Goal: Information Seeking & Learning: Learn about a topic

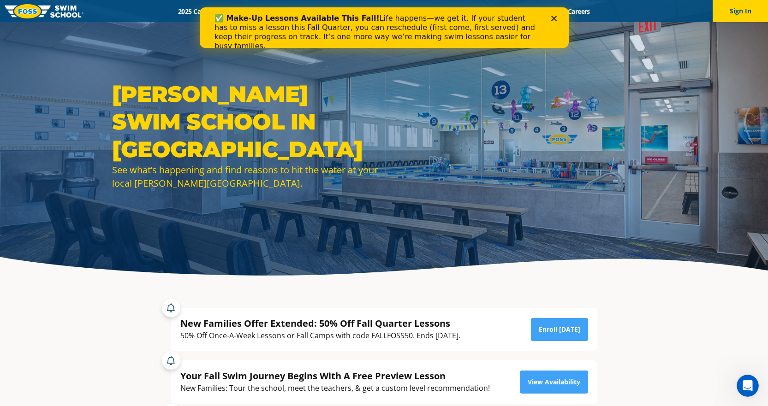
click at [559, 18] on div "Close" at bounding box center [555, 19] width 9 height 6
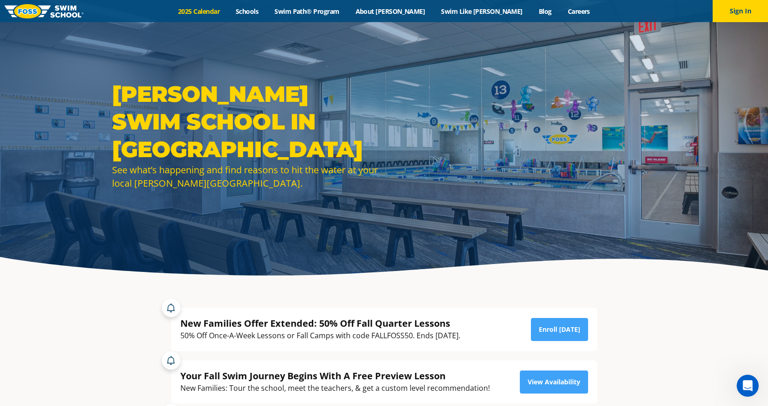
click at [228, 8] on link "2025 Calendar" at bounding box center [199, 11] width 58 height 9
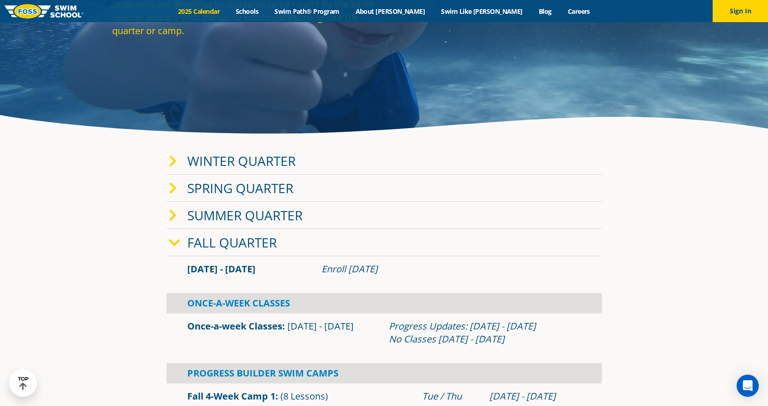
scroll to position [138, 0]
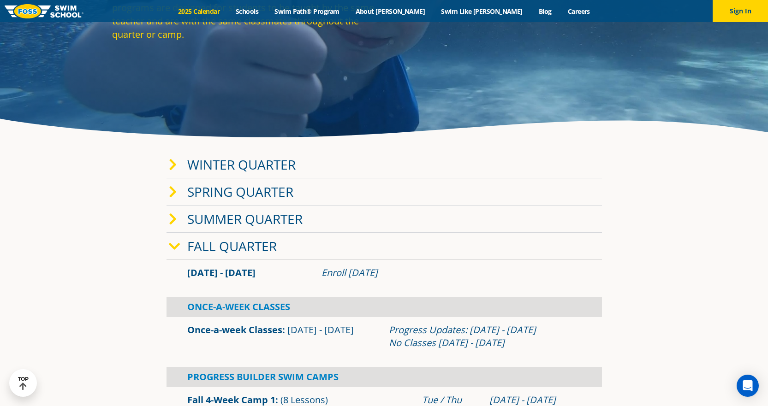
click at [187, 163] on link "Winter Quarter" at bounding box center [241, 165] width 108 height 18
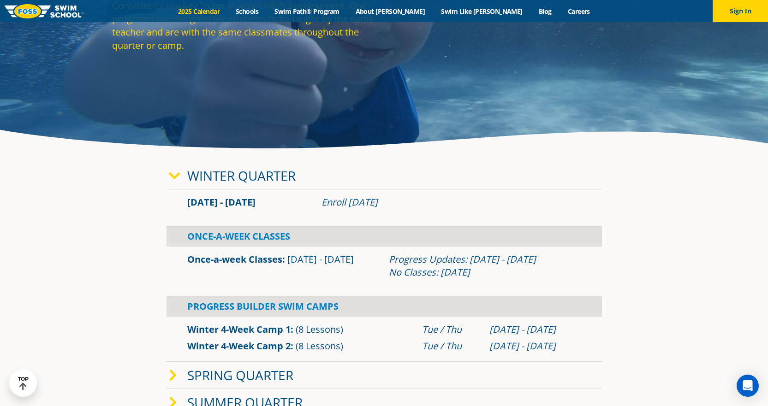
scroll to position [0, 0]
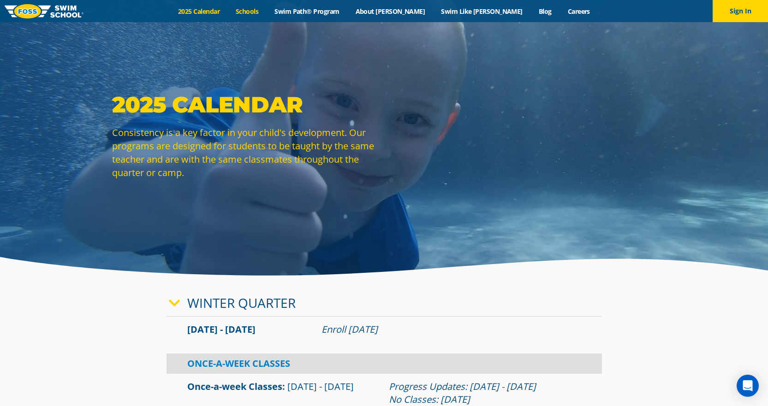
click at [267, 9] on link "Schools" at bounding box center [247, 11] width 39 height 9
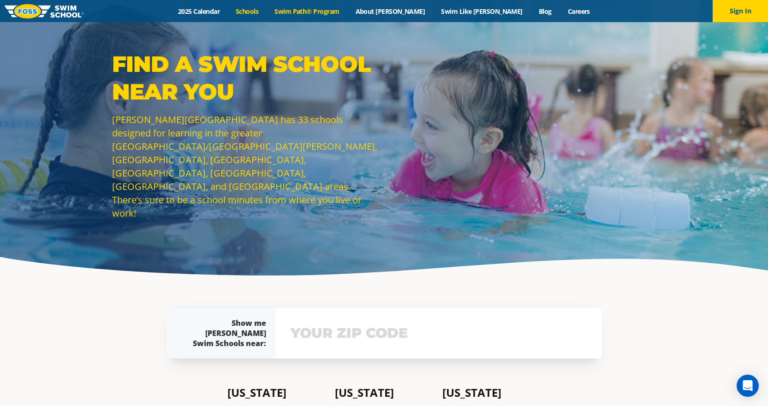
click at [347, 10] on link "Swim Path® Program" at bounding box center [307, 11] width 81 height 9
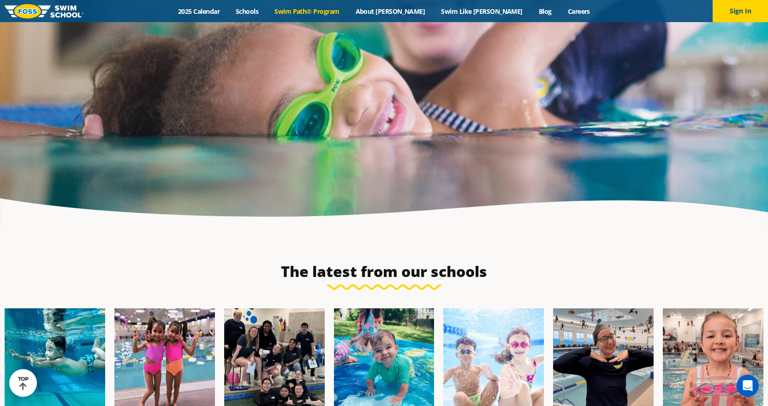
scroll to position [2353, 0]
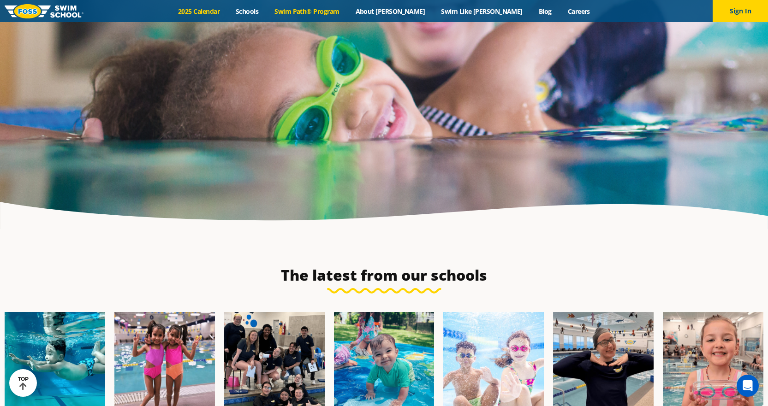
click at [223, 9] on link "2025 Calendar" at bounding box center [199, 11] width 58 height 9
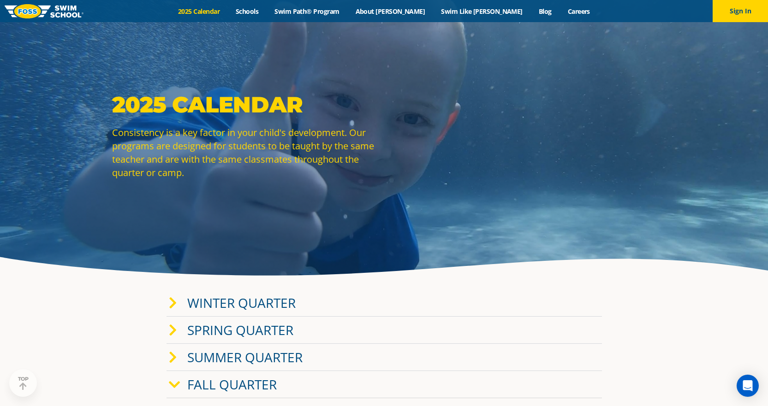
drag, startPoint x: 568, startPoint y: 229, endPoint x: 572, endPoint y: 126, distance: 103.9
click at [405, 12] on link "About [PERSON_NAME]" at bounding box center [390, 11] width 86 height 9
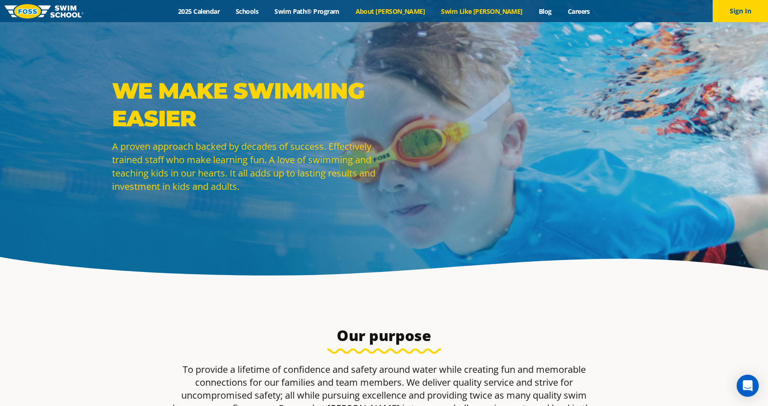
click at [456, 9] on link "Swim Like [PERSON_NAME]" at bounding box center [482, 11] width 98 height 9
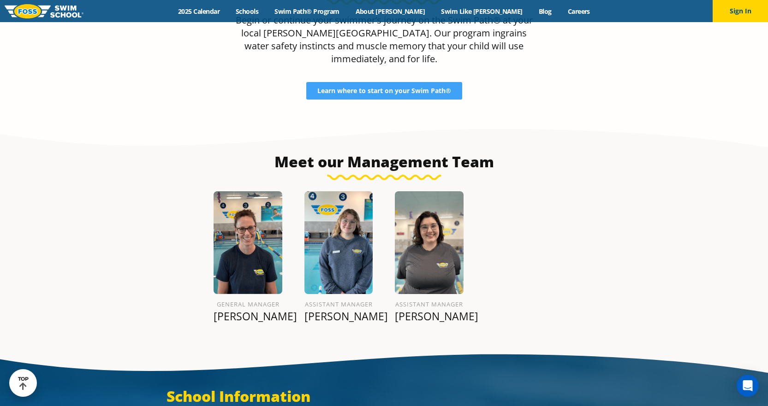
scroll to position [1015, 0]
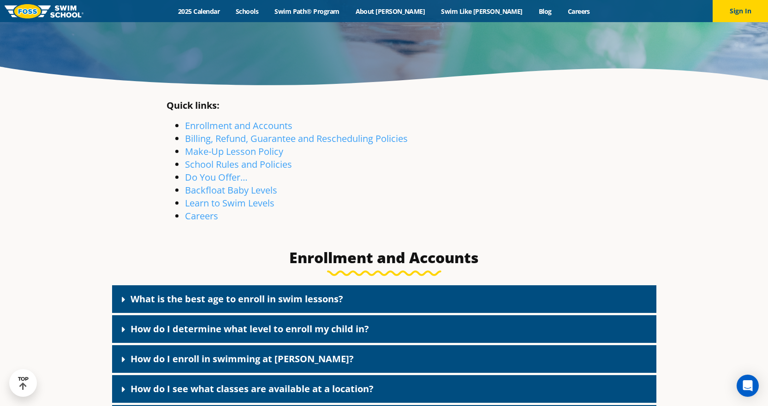
scroll to position [185, 0]
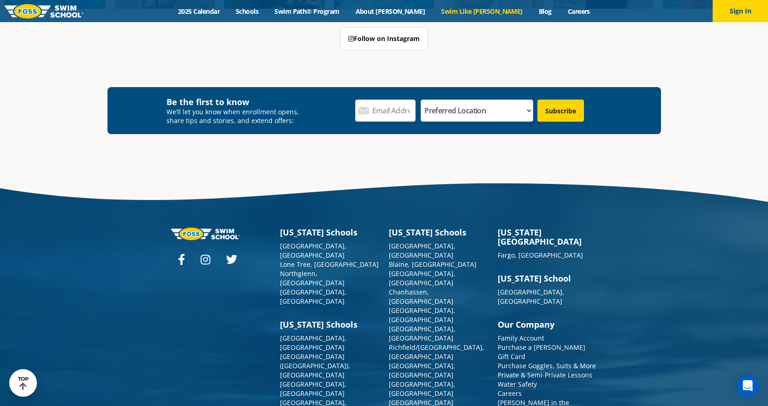
scroll to position [2827, 0]
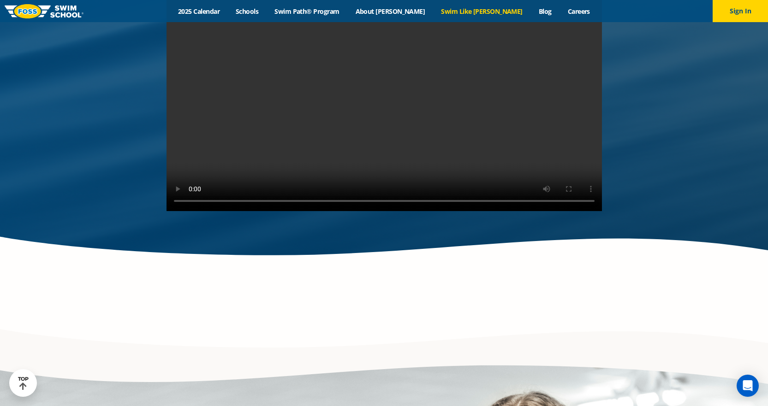
drag, startPoint x: 233, startPoint y: 329, endPoint x: 223, endPoint y: 209, distance: 120.0
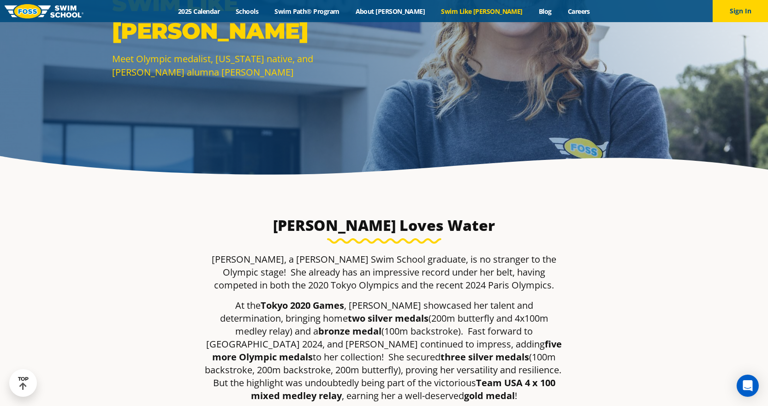
scroll to position [0, 0]
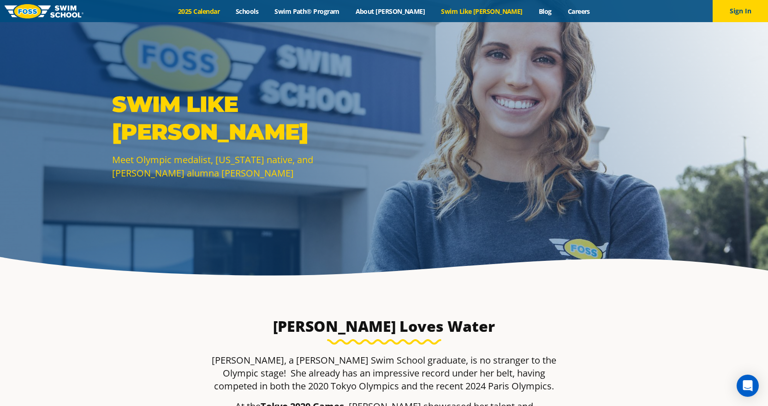
click at [227, 14] on link "2025 Calendar" at bounding box center [199, 11] width 58 height 9
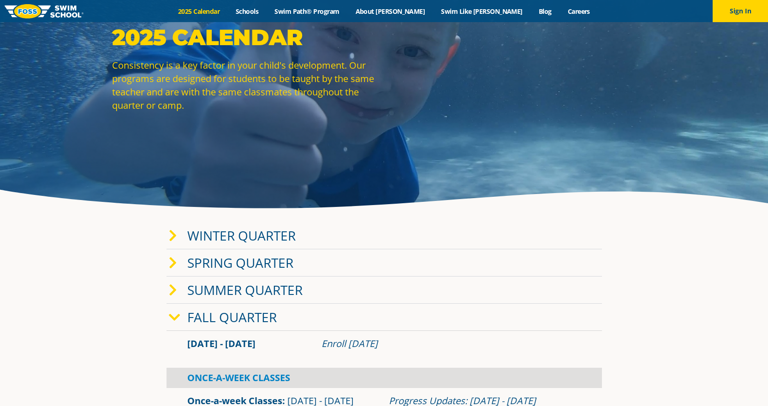
scroll to position [231, 0]
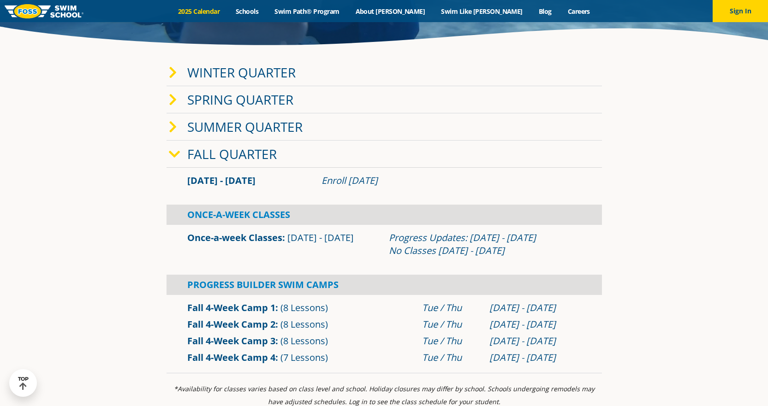
click at [194, 159] on link "Fall Quarter" at bounding box center [232, 154] width 90 height 18
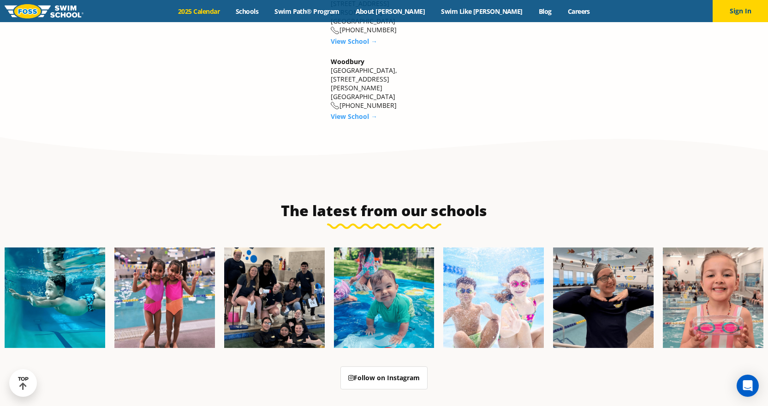
scroll to position [1523, 0]
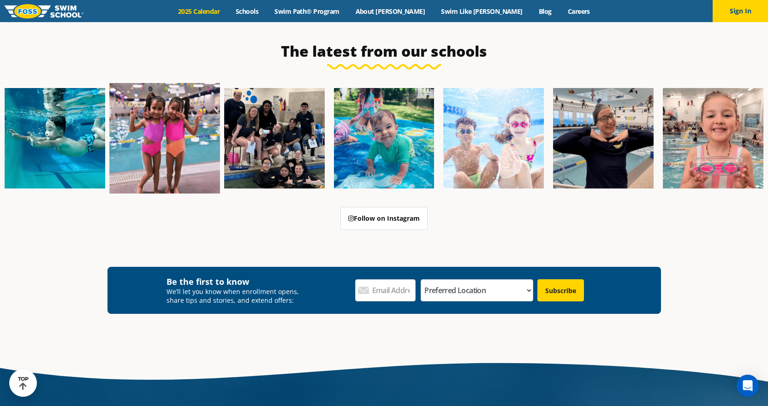
click at [198, 83] on img at bounding box center [164, 138] width 111 height 111
